Goal: Task Accomplishment & Management: Complete application form

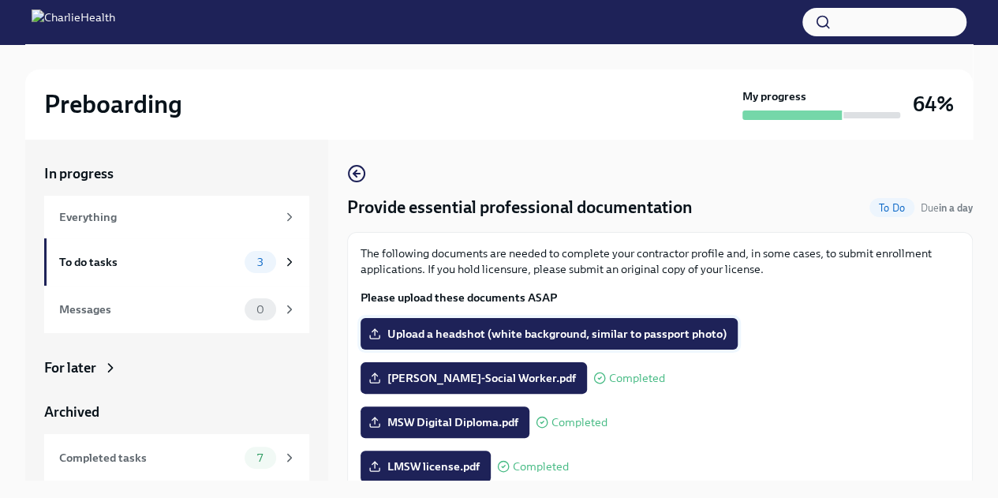
click at [551, 318] on label "Upload a headshot (white background, similar to passport photo)" at bounding box center [549, 334] width 377 height 32
click at [0, 0] on input "Upload a headshot (white background, similar to passport photo)" at bounding box center [0, 0] width 0 height 0
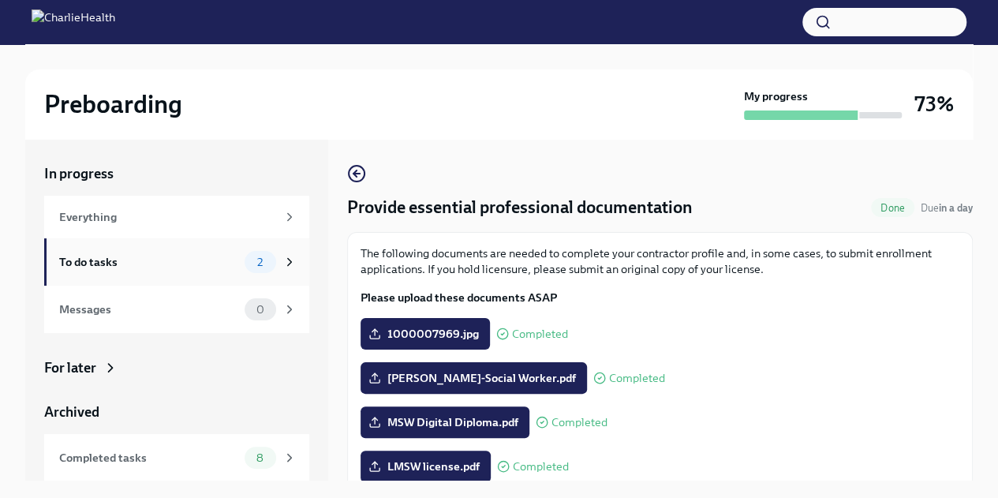
click at [148, 261] on div "To do tasks" at bounding box center [148, 261] width 179 height 17
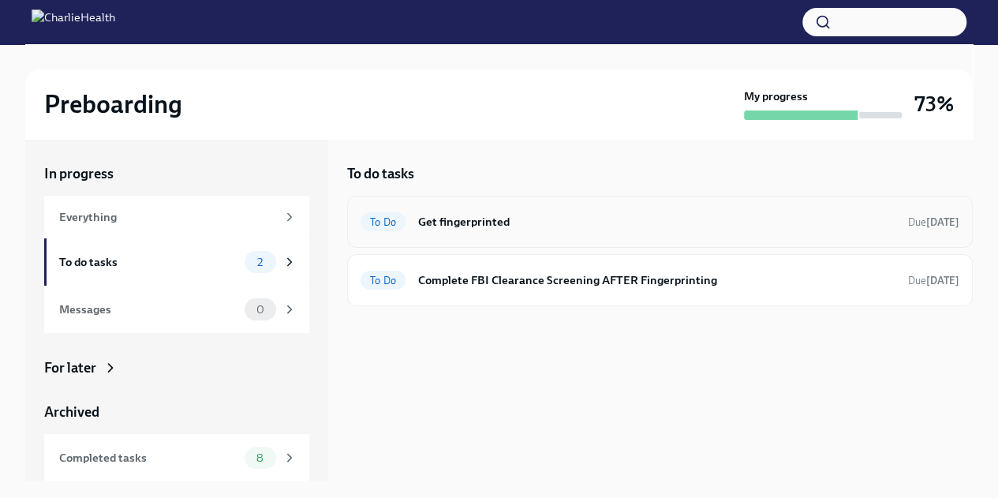
click at [521, 241] on div "To Do Get fingerprinted Due [DATE]" at bounding box center [660, 222] width 626 height 52
click at [521, 229] on h6 "Get fingerprinted" at bounding box center [656, 221] width 477 height 17
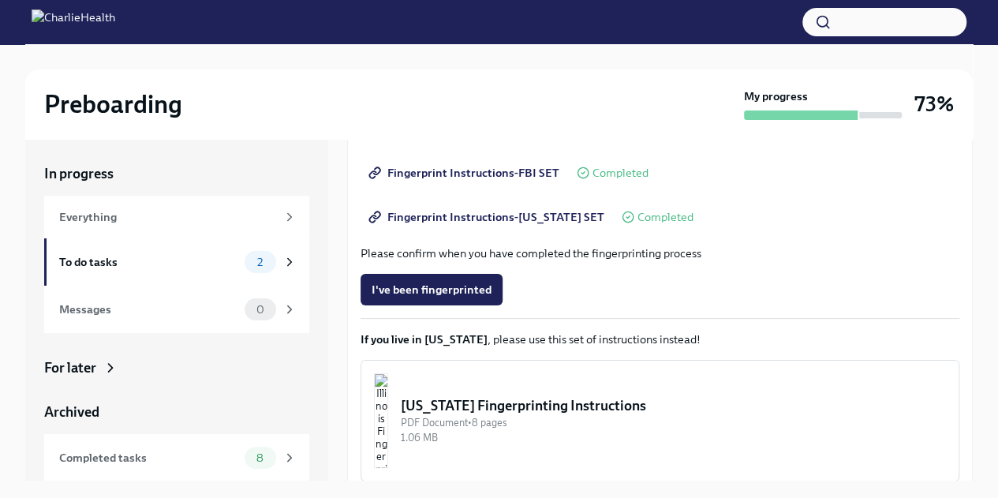
scroll to position [227, 0]
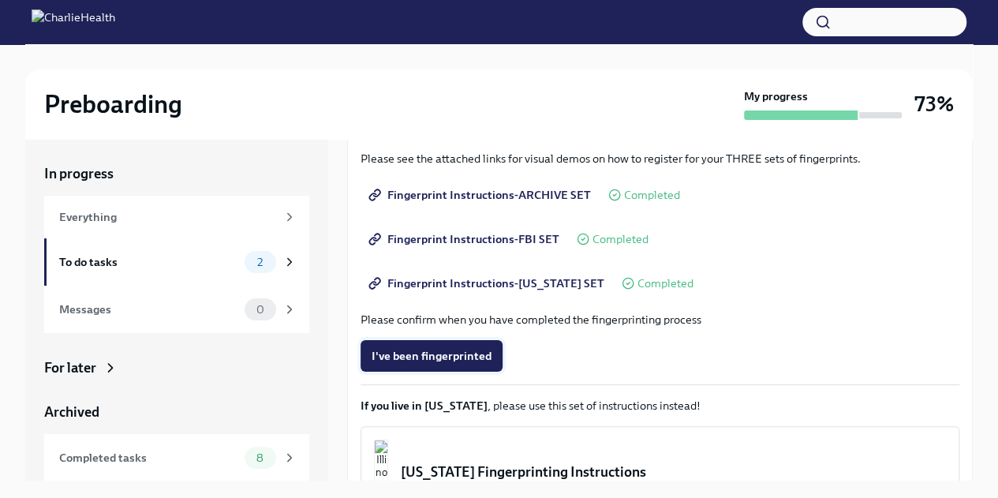
click at [457, 352] on span "I've been fingerprinted" at bounding box center [432, 356] width 120 height 16
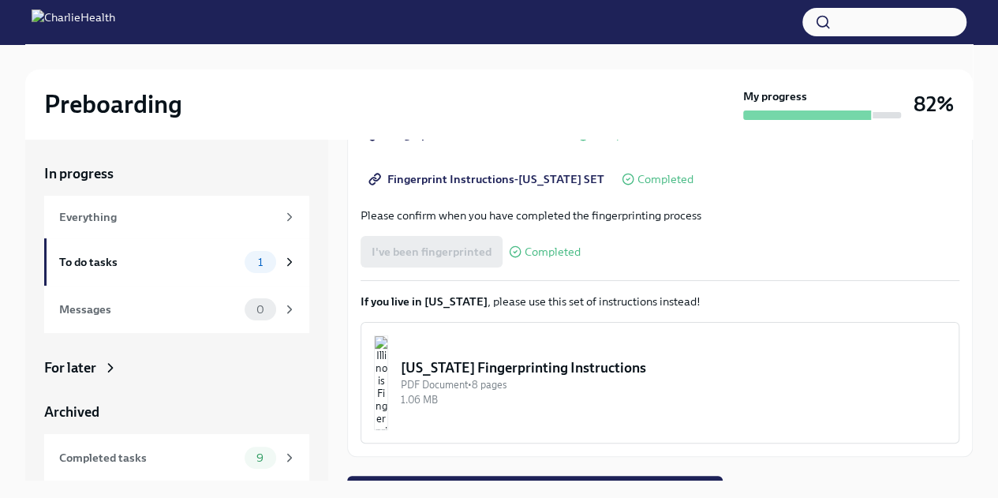
scroll to position [357, 0]
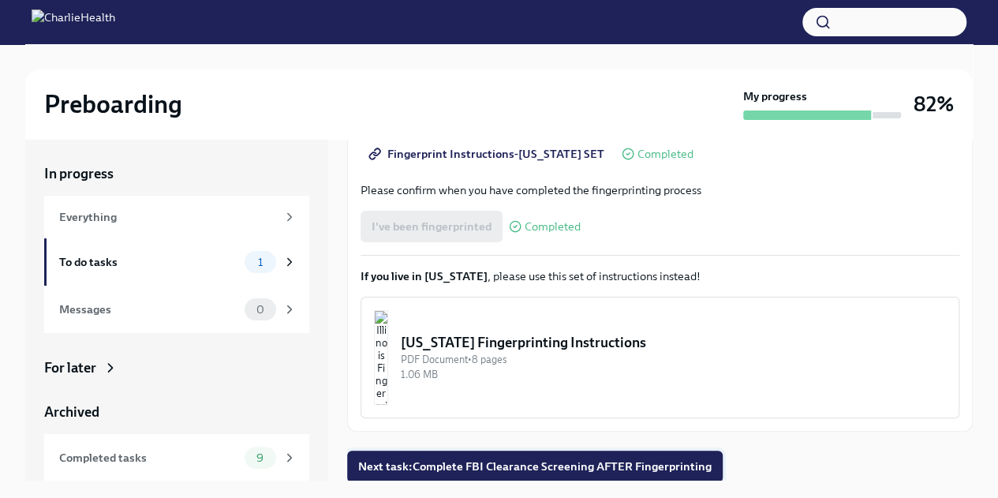
click at [656, 467] on span "Next task : Complete FBI Clearance Screening AFTER Fingerprinting" at bounding box center [534, 466] width 353 height 16
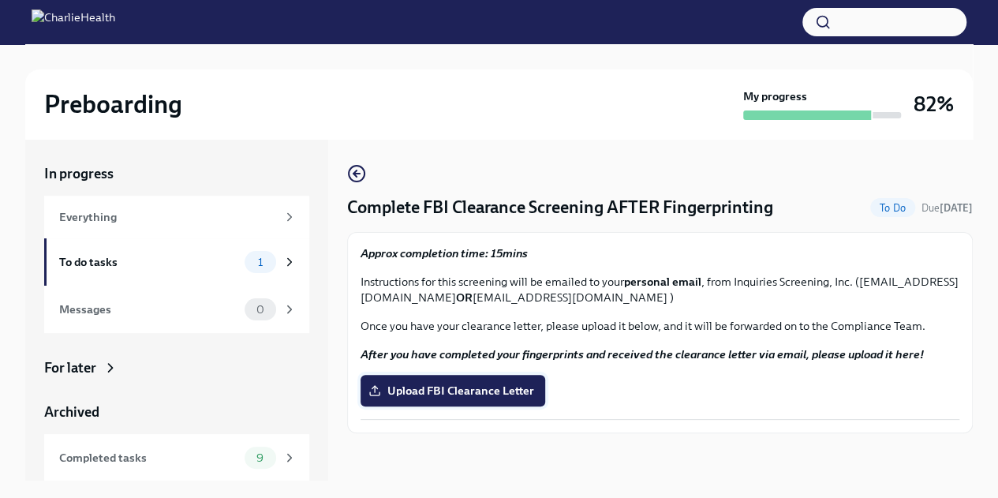
click at [502, 385] on span "Upload FBI Clearance Letter" at bounding box center [453, 391] width 163 height 16
click at [0, 0] on input "Upload FBI Clearance Letter" at bounding box center [0, 0] width 0 height 0
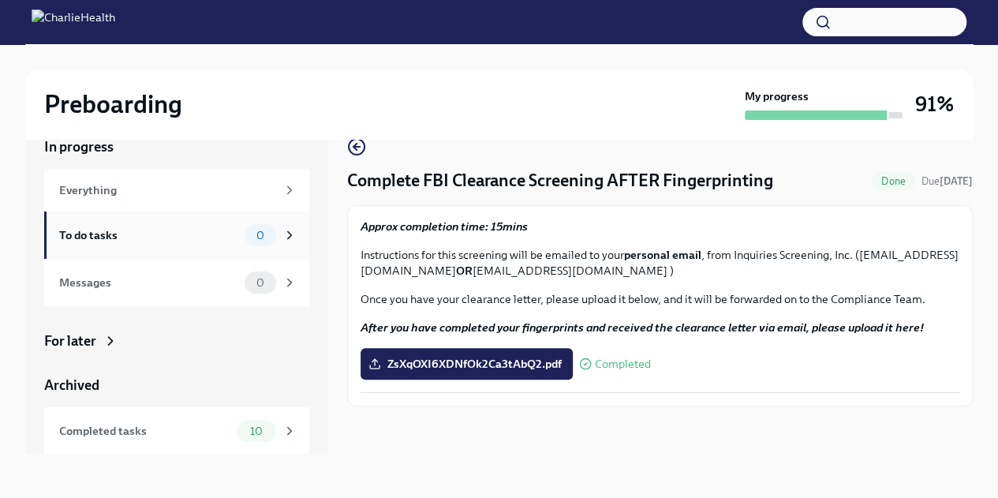
click at [109, 238] on div "To do tasks" at bounding box center [148, 234] width 179 height 17
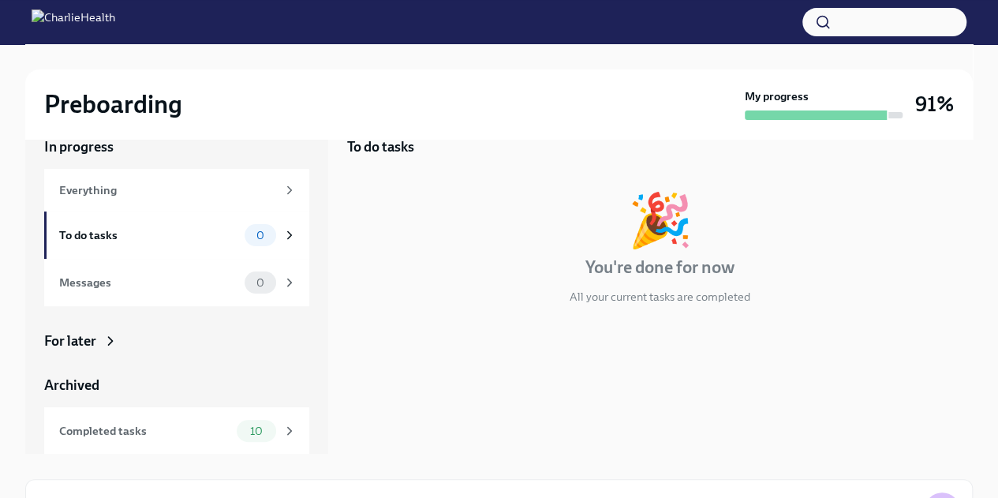
click at [901, 104] on div "My progress" at bounding box center [824, 104] width 158 height 32
click at [162, 188] on div "Everything" at bounding box center [167, 189] width 217 height 17
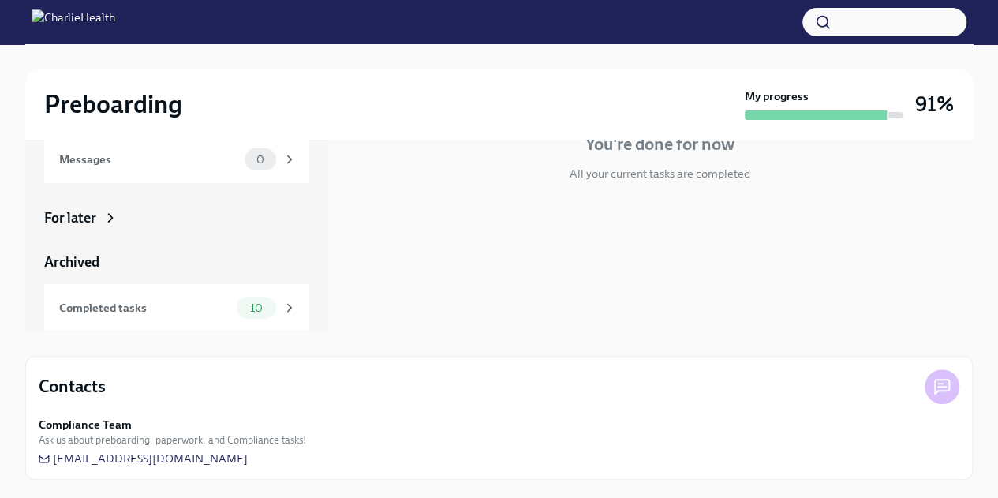
scroll to position [47, 0]
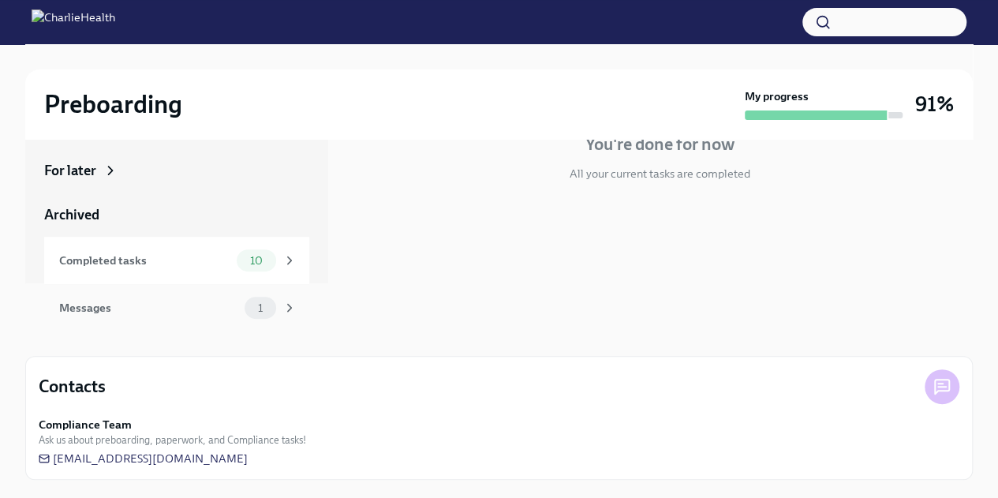
click at [222, 308] on div "Messages" at bounding box center [148, 307] width 179 height 17
click at [133, 313] on div "Messages" at bounding box center [148, 307] width 179 height 17
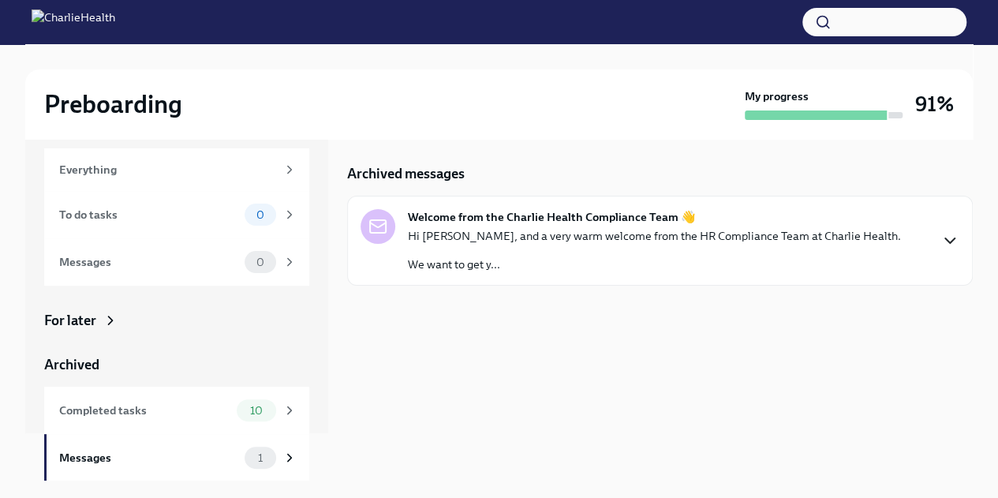
click at [952, 231] on icon "button" at bounding box center [949, 240] width 19 height 19
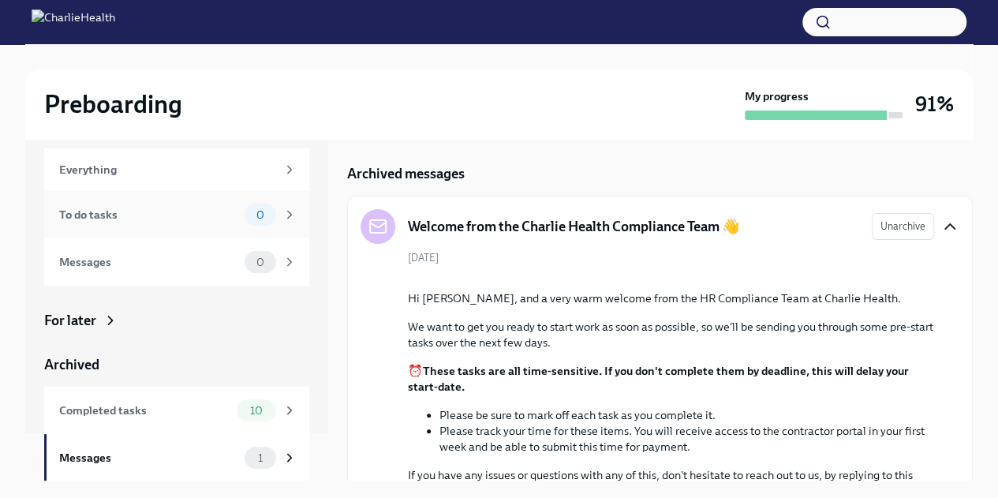
click at [282, 220] on icon at bounding box center [289, 215] width 14 height 14
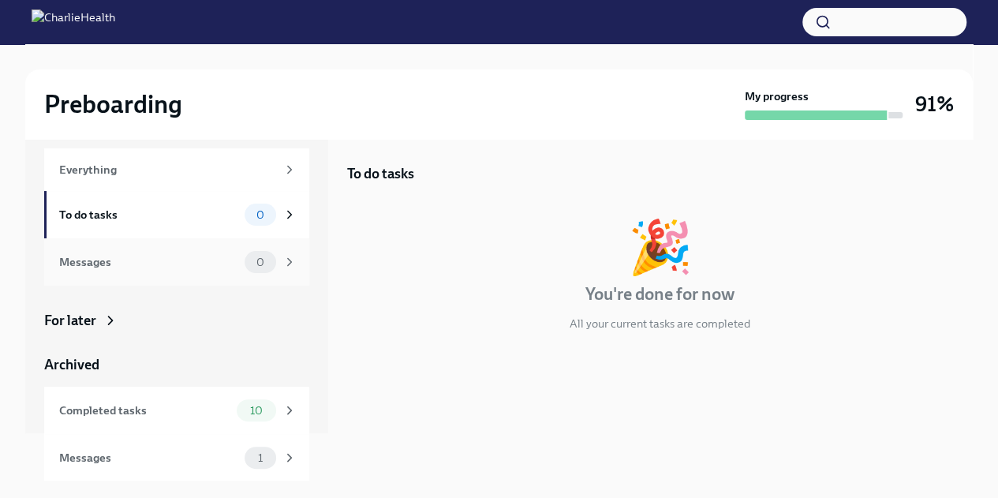
click at [191, 253] on div "Messages" at bounding box center [148, 261] width 179 height 17
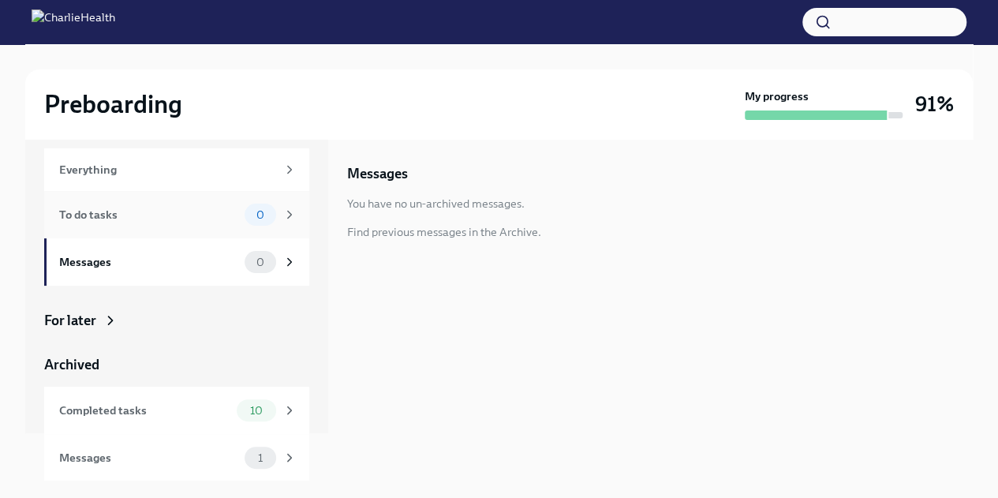
click at [247, 215] on span "0" at bounding box center [260, 215] width 27 height 12
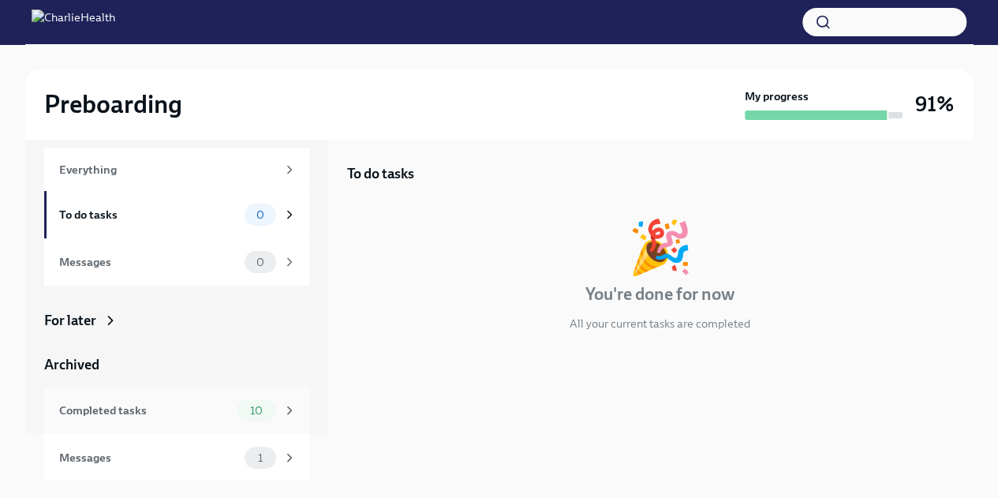
click at [259, 400] on div "10" at bounding box center [267, 410] width 60 height 22
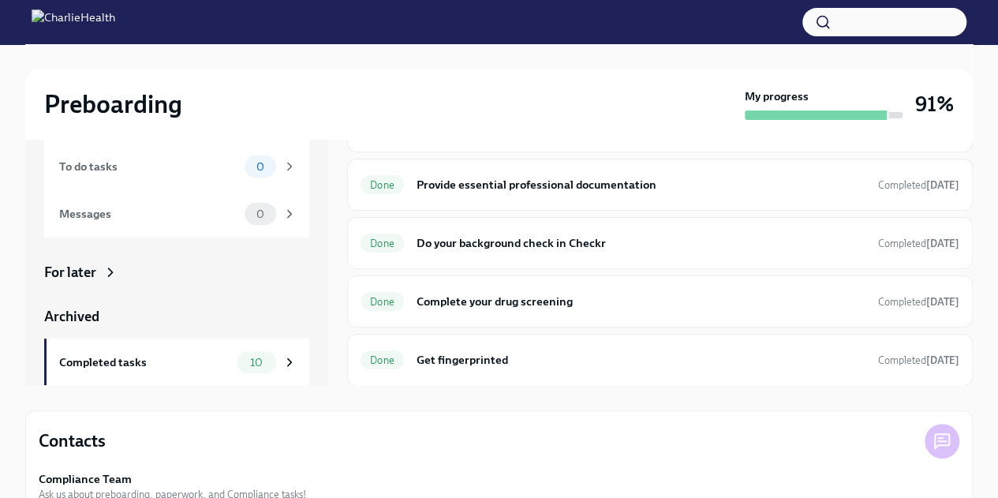
scroll to position [150, 0]
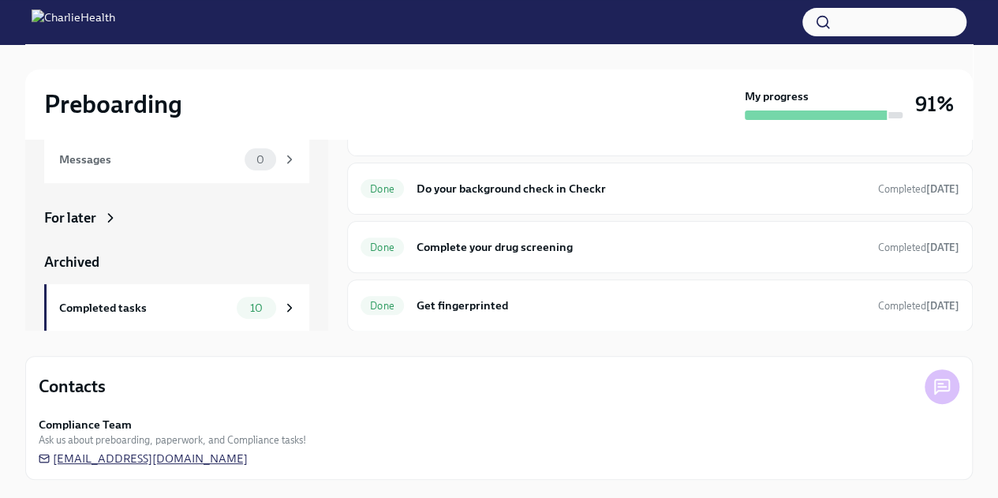
click at [133, 462] on span "[EMAIL_ADDRESS][DOMAIN_NAME]" at bounding box center [143, 459] width 209 height 16
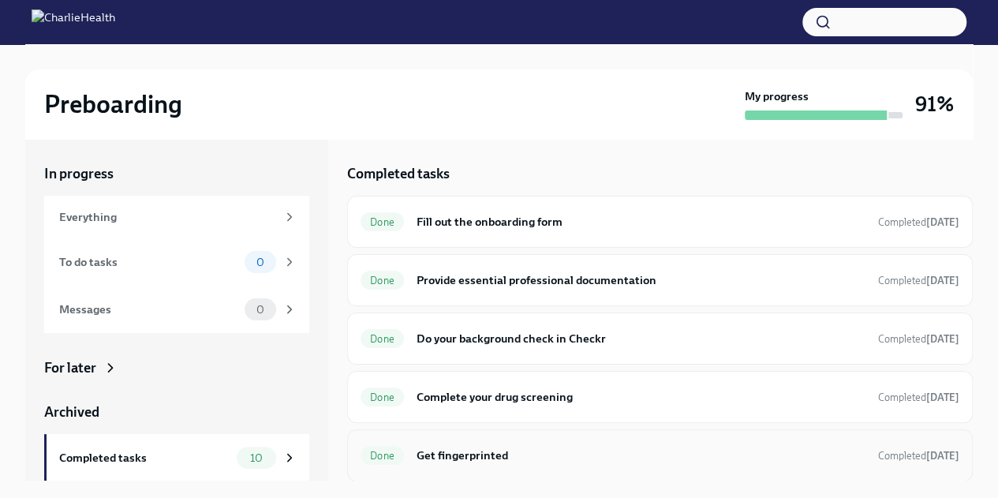
scroll to position [325, 0]
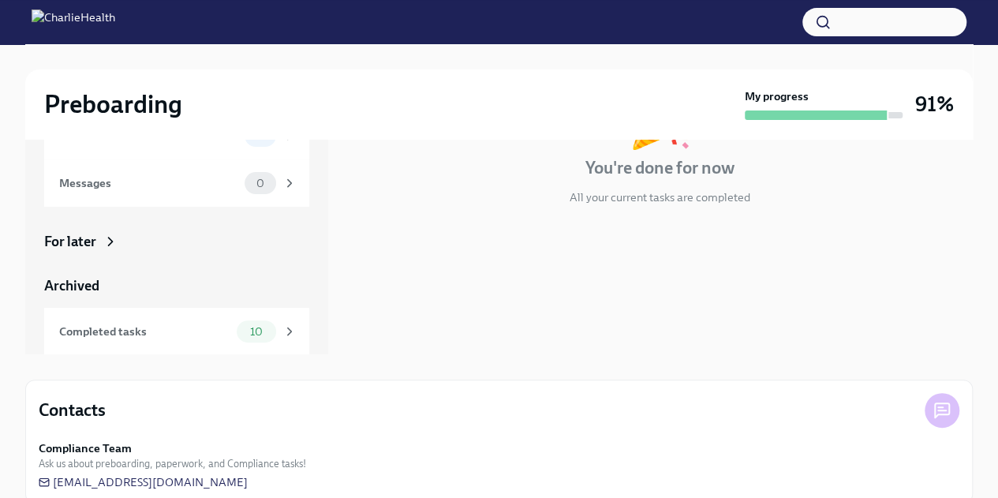
scroll to position [150, 0]
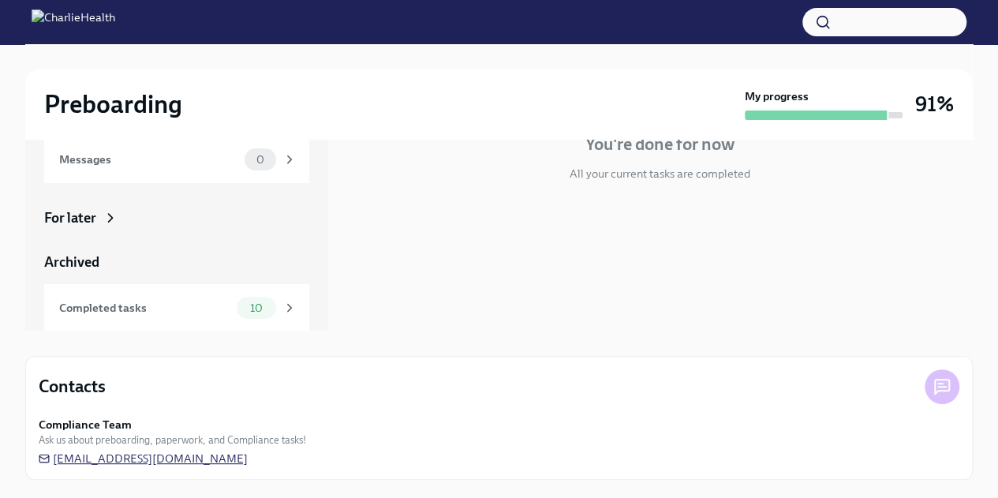
drag, startPoint x: 256, startPoint y: 458, endPoint x: 40, endPoint y: 458, distance: 216.2
click at [40, 458] on div "Compliance Team Ask us about preboarding, paperwork, and Compliance tasks! newh…" at bounding box center [499, 442] width 921 height 50
click at [47, 457] on icon at bounding box center [44, 458] width 11 height 11
click at [925, 105] on h3 "91%" at bounding box center [934, 104] width 39 height 28
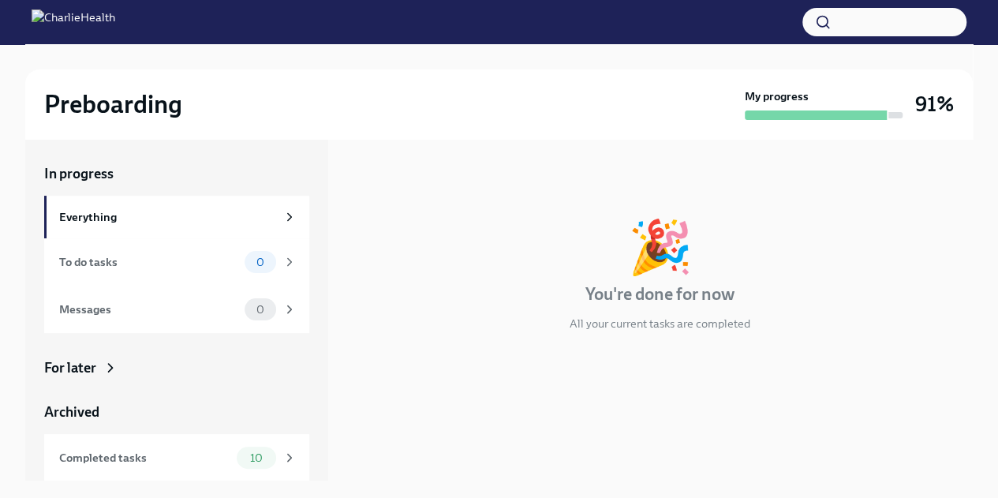
scroll to position [47, 0]
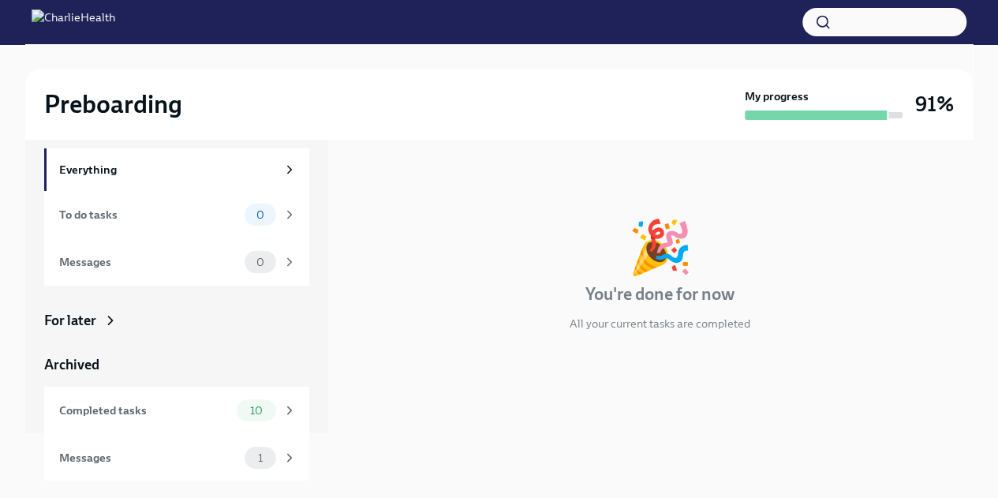
click at [315, 395] on div "In progress Everything To do tasks 0 Messages 0 For later Archived Completed ta…" at bounding box center [176, 263] width 303 height 342
click at [256, 408] on span "10" at bounding box center [257, 411] width 32 height 12
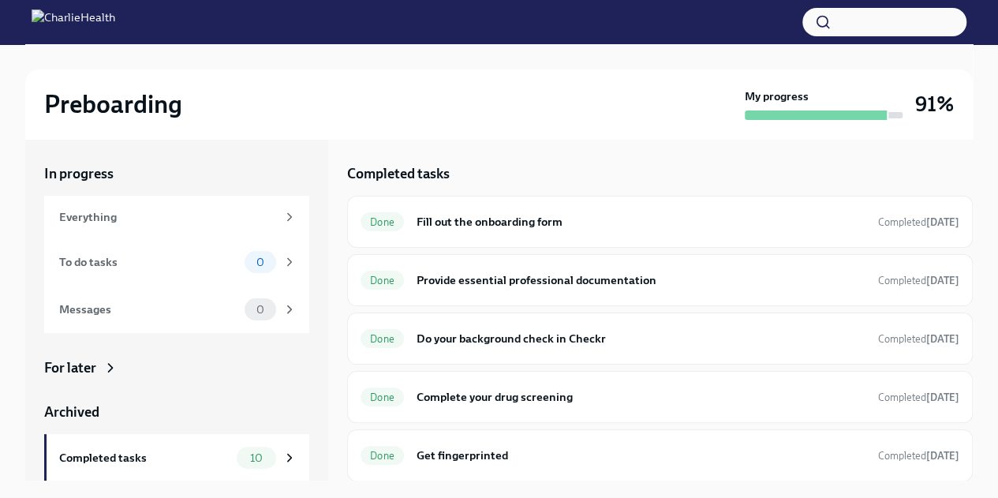
click at [114, 347] on div "In progress Everything To do tasks 0 Messages 0 For later Archived Completed ta…" at bounding box center [176, 346] width 265 height 365
click at [99, 358] on div "For later" at bounding box center [176, 367] width 265 height 19
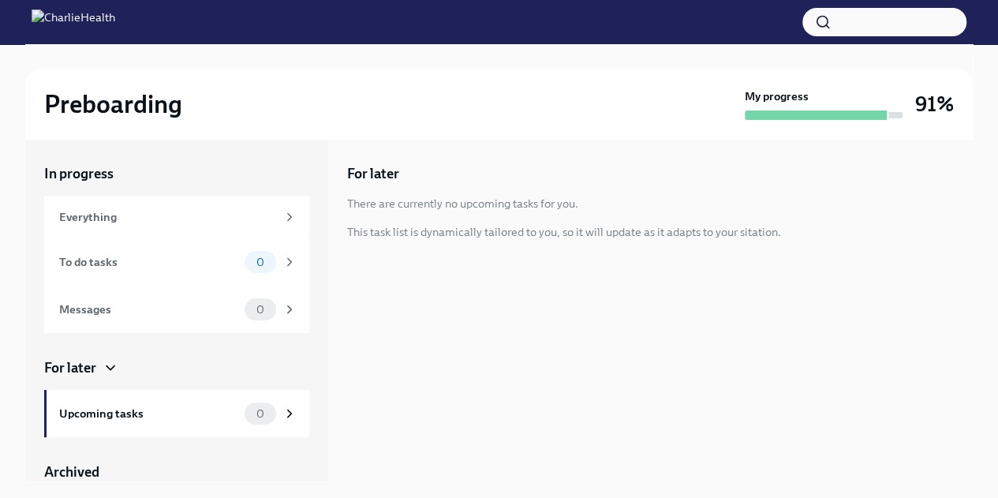
scroll to position [107, 0]
